Goal: Task Accomplishment & Management: Complete application form

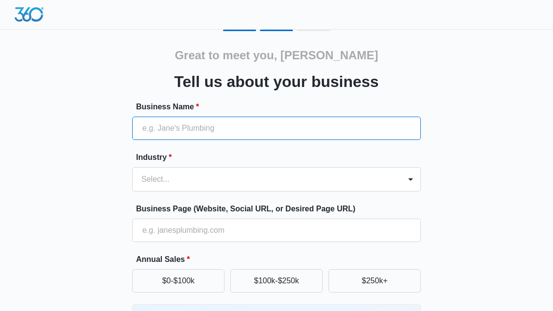
click at [197, 129] on input "Business Name *" at bounding box center [276, 128] width 289 height 23
type input "[PERSON_NAME] [GEOGRAPHIC_DATA]"
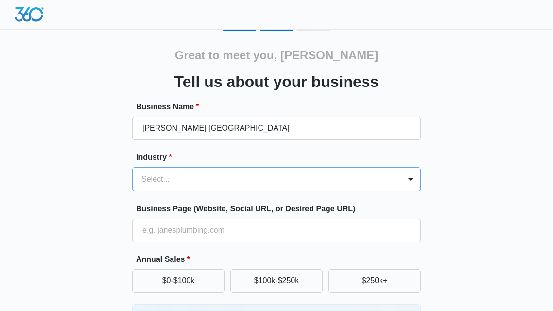
click at [300, 175] on div "Select..." at bounding box center [267, 179] width 268 height 23
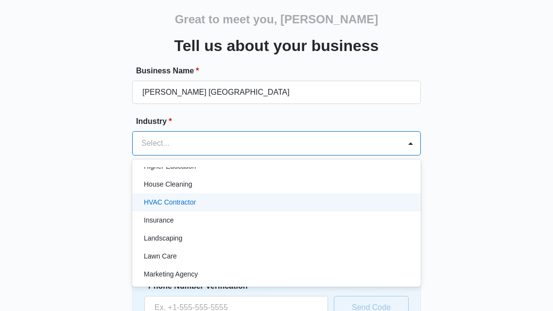
scroll to position [392, 0]
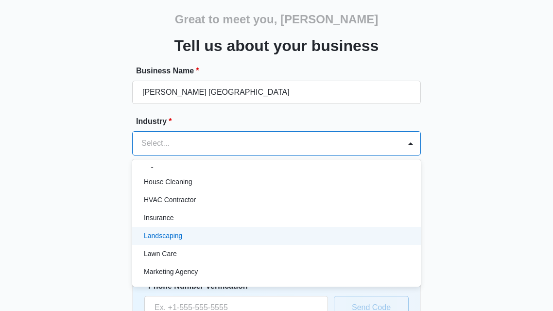
click at [181, 237] on p "Landscaping" at bounding box center [163, 236] width 38 height 10
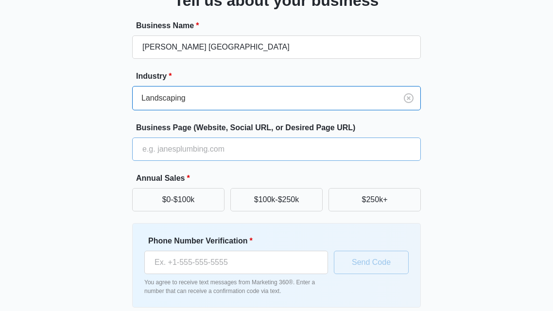
scroll to position [104, 0]
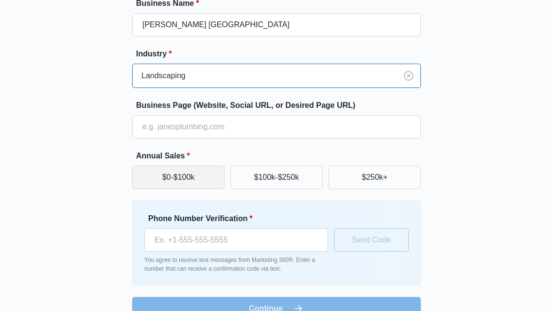
click at [215, 170] on button "$0-$100k" at bounding box center [178, 177] width 92 height 23
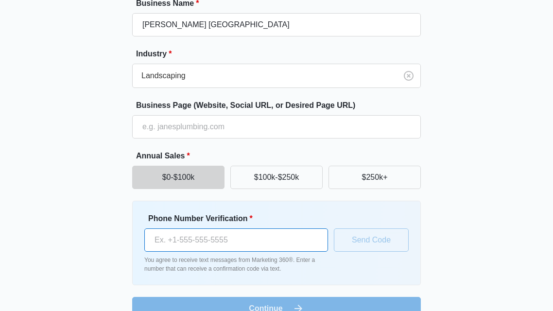
click at [200, 238] on input "Phone Number Verification *" at bounding box center [236, 239] width 184 height 23
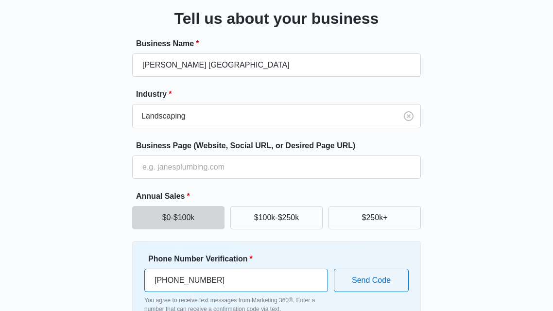
scroll to position [70, 0]
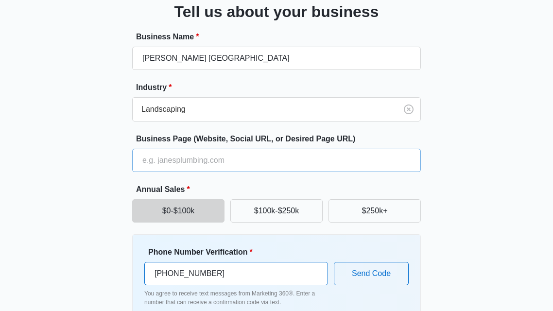
type input "[PHONE_NUMBER]"
click at [278, 167] on input "Business Page (Website, Social URL, or Desired Page URL)" at bounding box center [276, 160] width 289 height 23
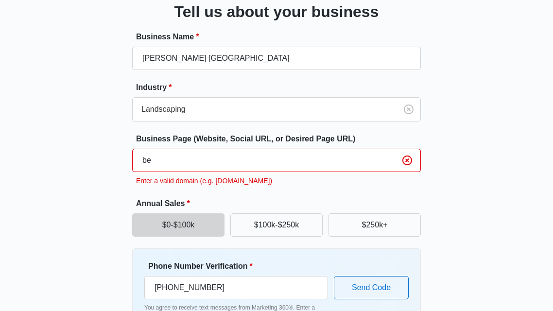
type input "b"
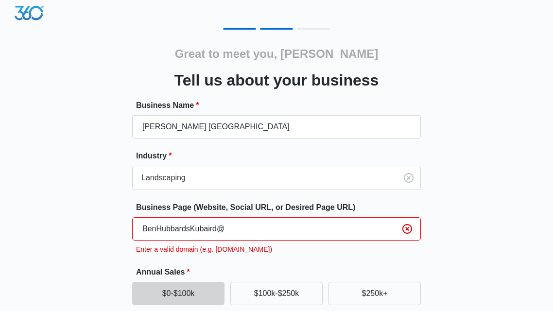
scroll to position [0, 0]
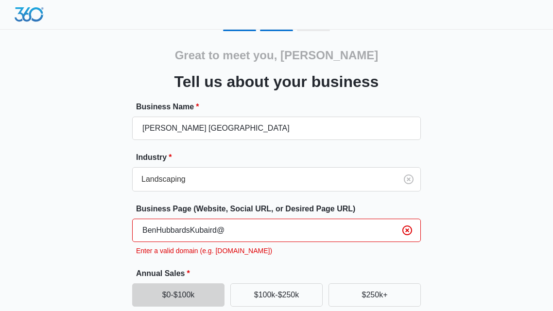
type input "BenHubbardsKubaird@"
